Goal: Task Accomplishment & Management: Use online tool/utility

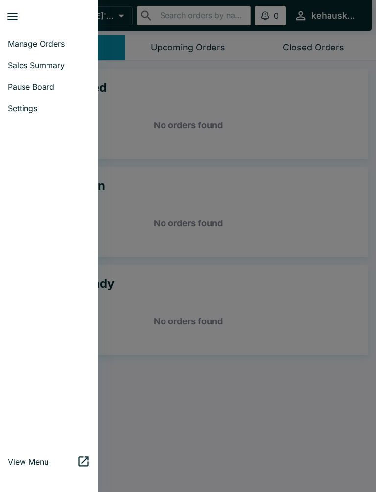
click at [43, 54] on link "Manage Orders" at bounding box center [49, 44] width 98 height 22
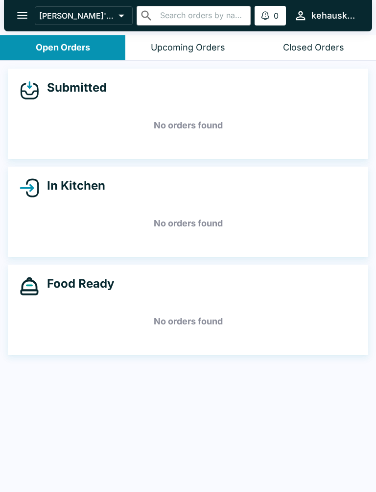
click at [13, 11] on button "open drawer" at bounding box center [22, 15] width 25 height 25
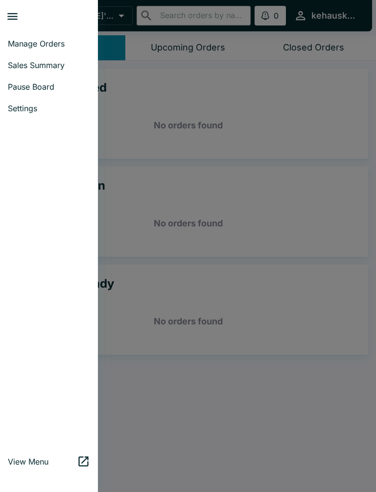
click at [55, 63] on span "Sales Summary" at bounding box center [49, 65] width 82 height 10
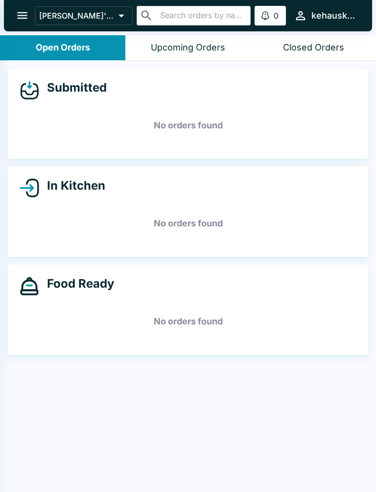
select select "03:00"
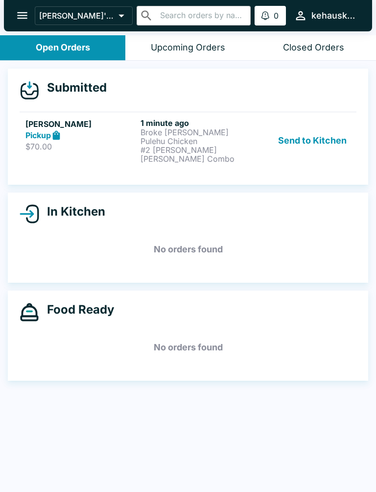
click at [152, 137] on p "Broke [PERSON_NAME] Pulehu Chicken" at bounding box center [196, 137] width 111 height 18
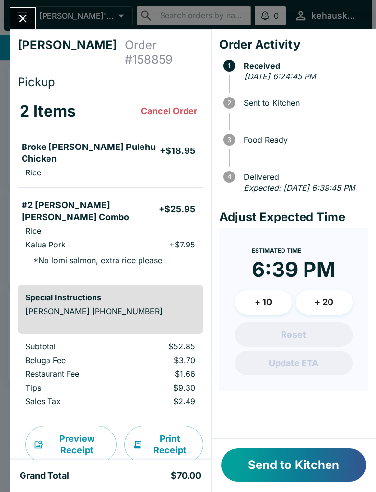
click at [282, 477] on button "Send to Kitchen" at bounding box center [294, 464] width 145 height 33
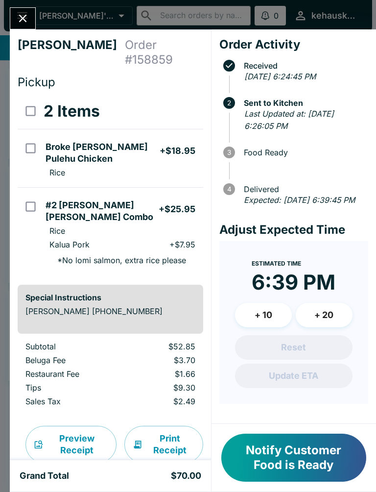
click at [267, 445] on button "Notify Customer Food is Ready" at bounding box center [294, 458] width 145 height 48
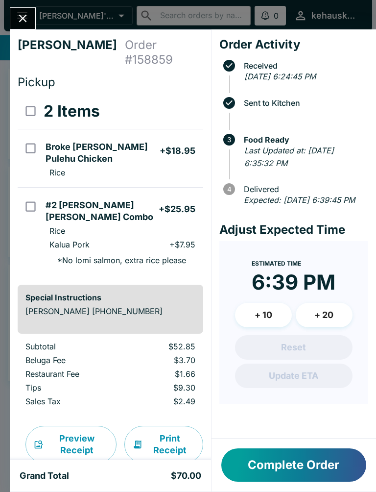
click at [21, 17] on icon "Close" at bounding box center [23, 19] width 8 height 8
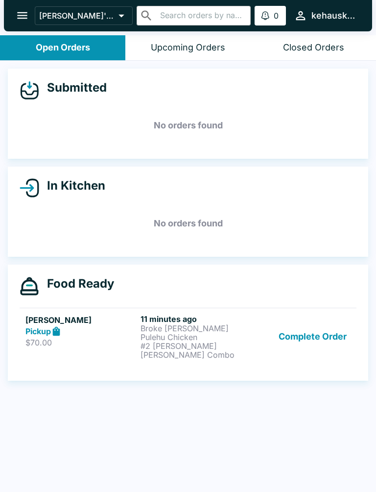
click at [18, 5] on button "open drawer" at bounding box center [22, 15] width 25 height 25
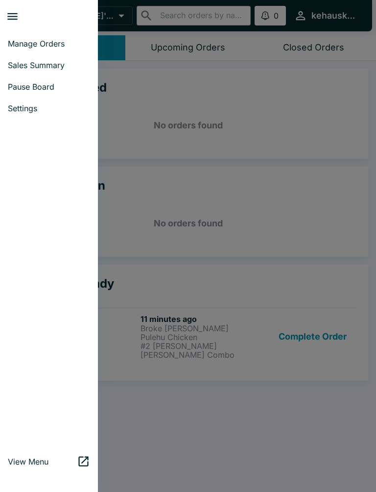
click at [42, 55] on link "Sales Summary" at bounding box center [49, 65] width 98 height 22
select select "03:00"
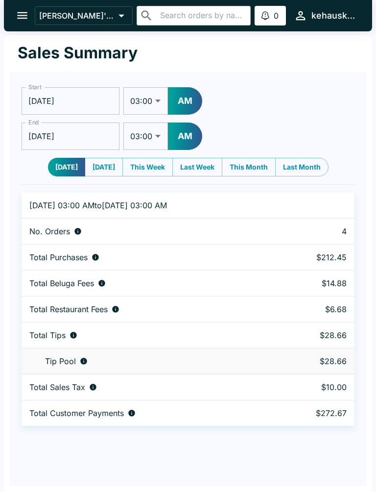
click at [14, 19] on button "open drawer" at bounding box center [22, 15] width 25 height 25
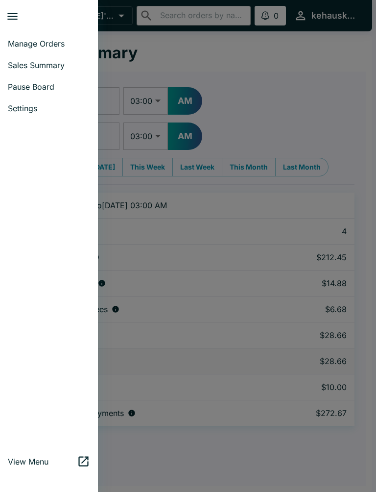
click at [28, 52] on link "Manage Orders" at bounding box center [49, 44] width 98 height 22
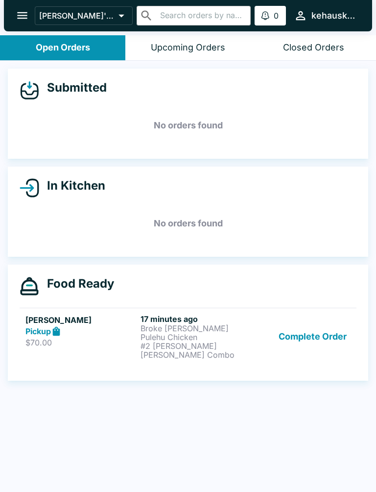
click at [307, 323] on button "Complete Order" at bounding box center [313, 336] width 76 height 45
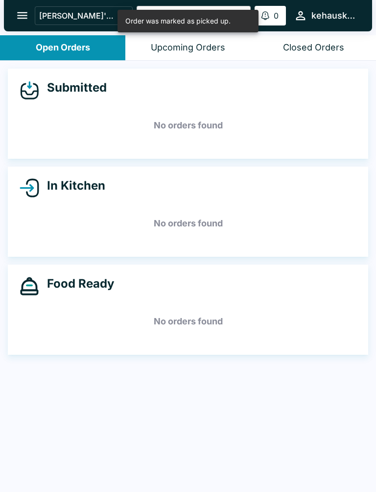
click at [11, 17] on button "open drawer" at bounding box center [22, 15] width 25 height 25
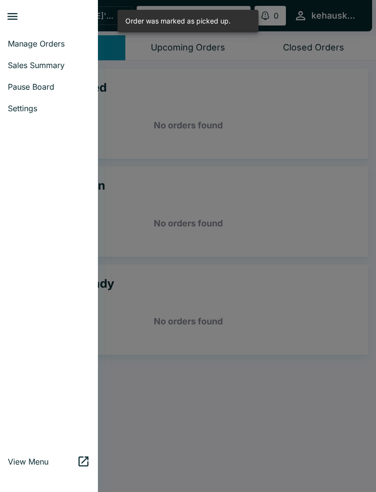
click at [52, 63] on span "Sales Summary" at bounding box center [49, 65] width 82 height 10
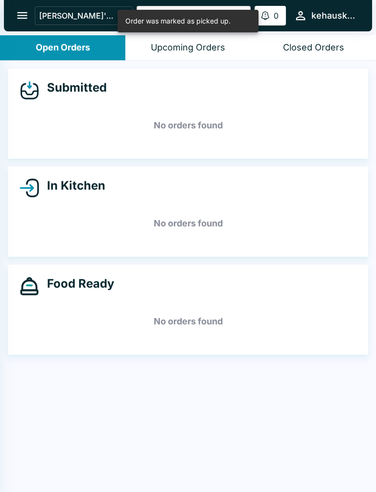
select select "03:00"
